Goal: Task Accomplishment & Management: Complete application form

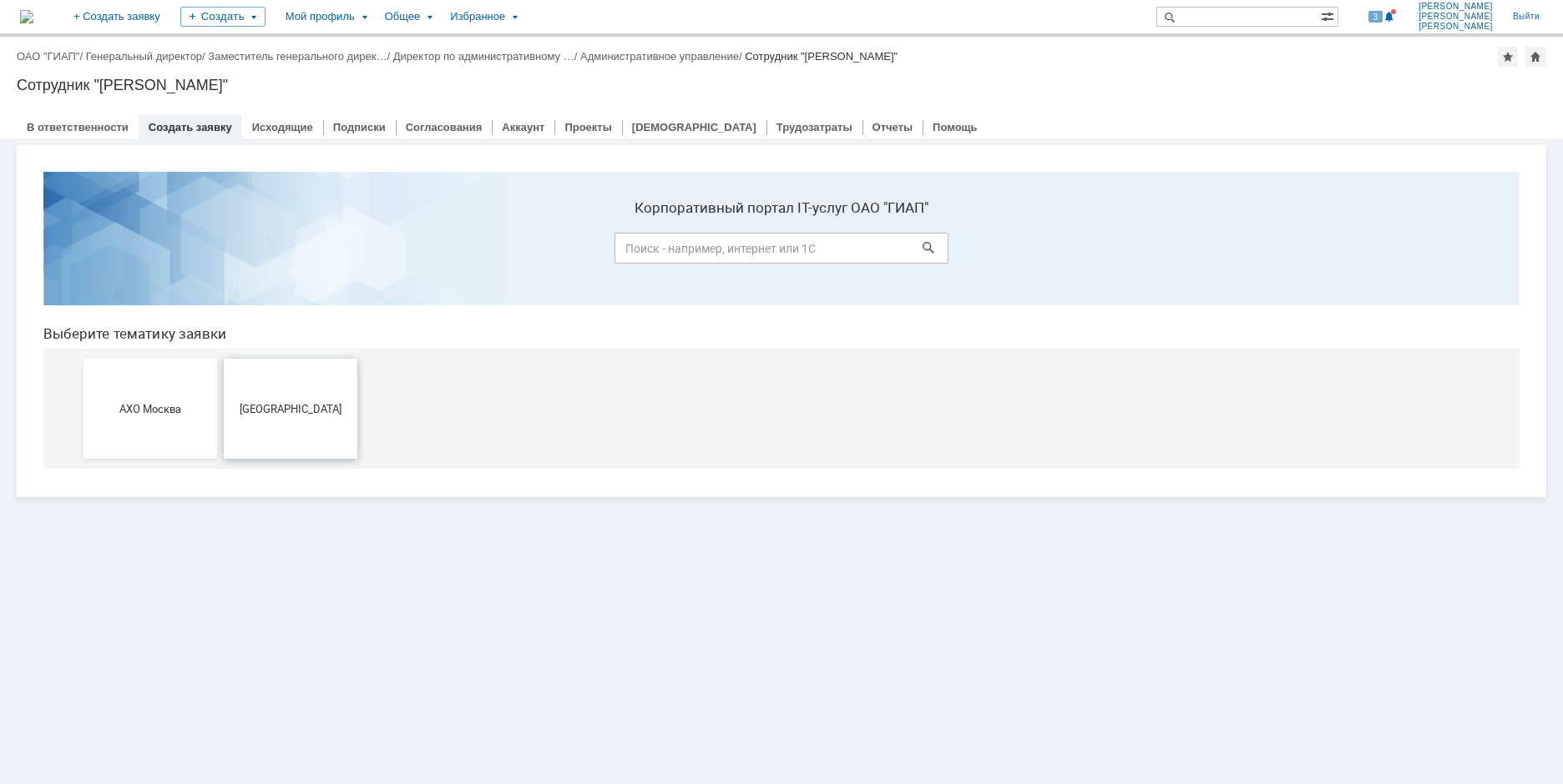
click at [294, 428] on button "[GEOGRAPHIC_DATA]" at bounding box center [291, 409] width 134 height 101
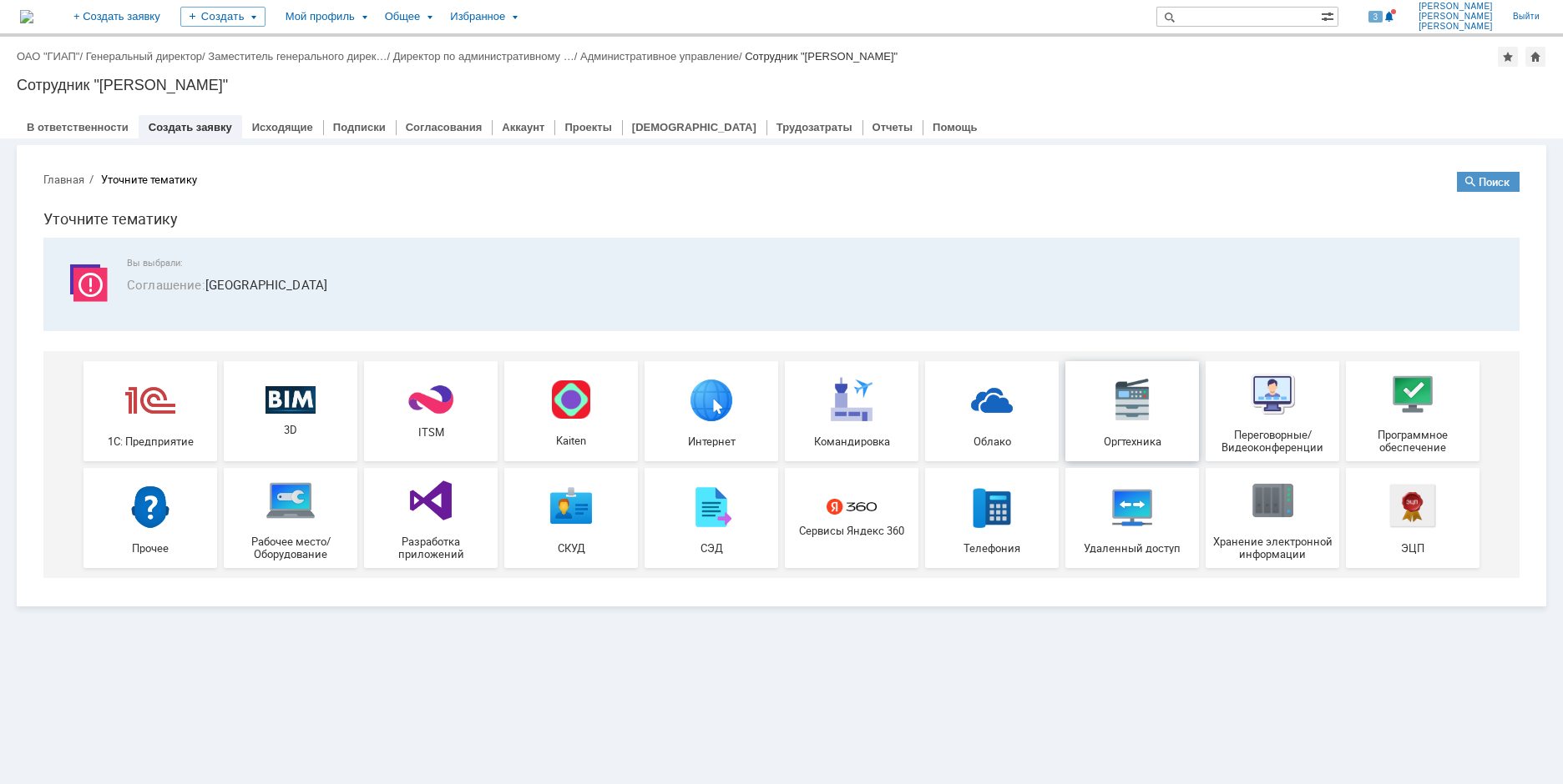
click at [1147, 427] on div "Оргтехника" at bounding box center [1131, 411] width 123 height 72
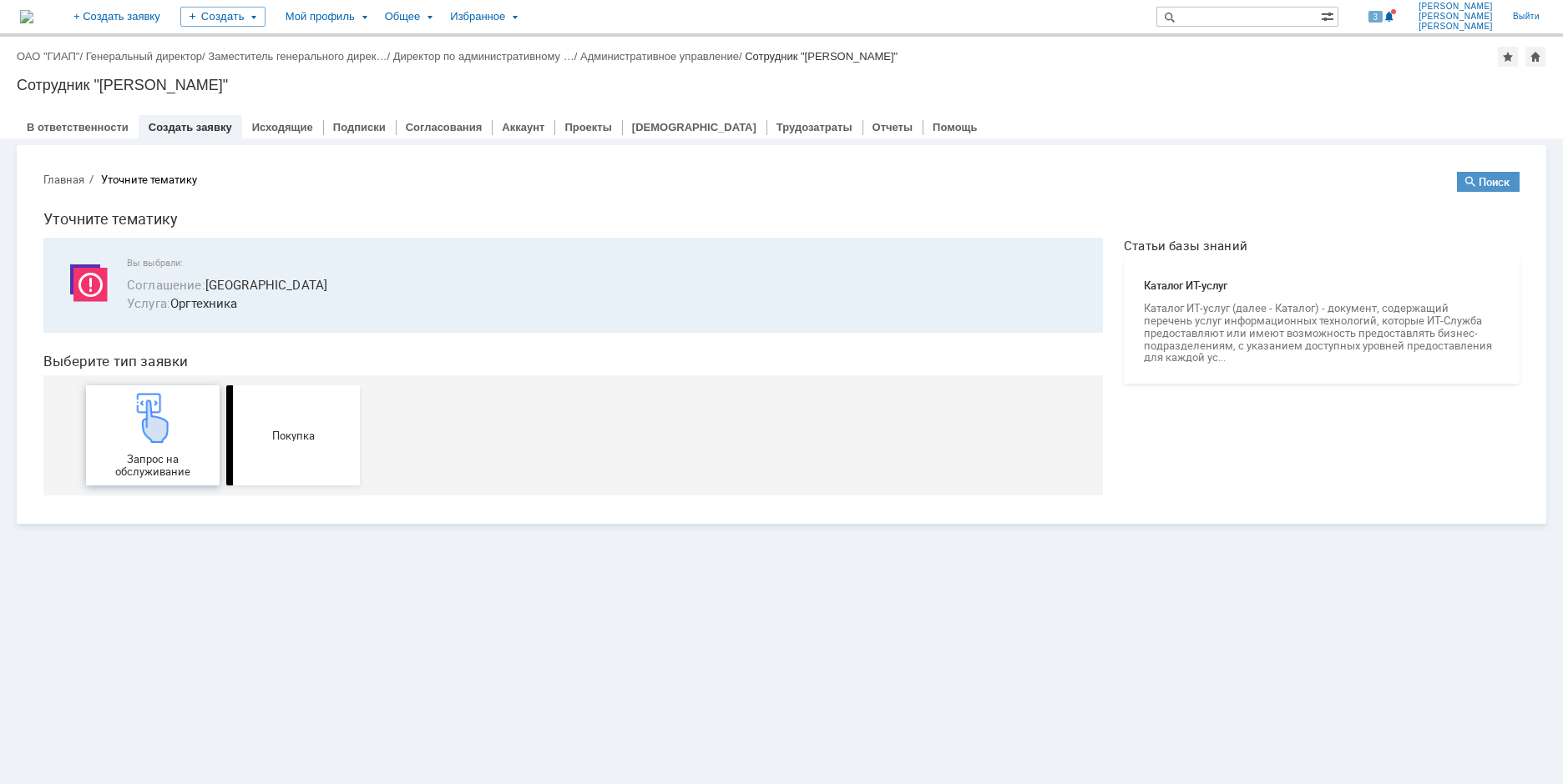
click at [180, 440] on div "Запрос на обслуживание" at bounding box center [152, 435] width 123 height 86
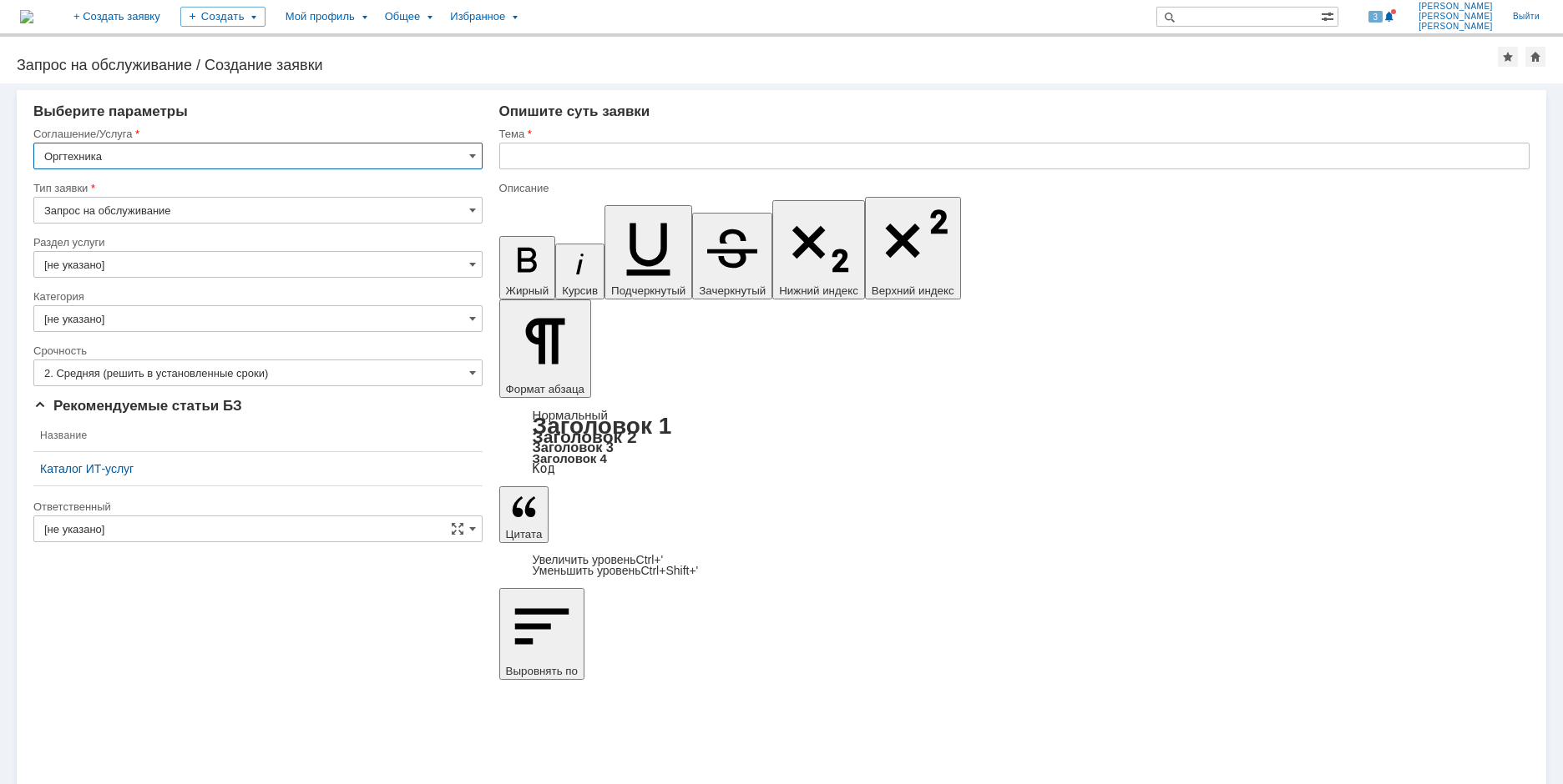
click at [560, 162] on input "text" at bounding box center [1014, 156] width 1030 height 26
type input "Настроить доступ к принтеру"
